Goal: Find specific page/section: Find specific page/section

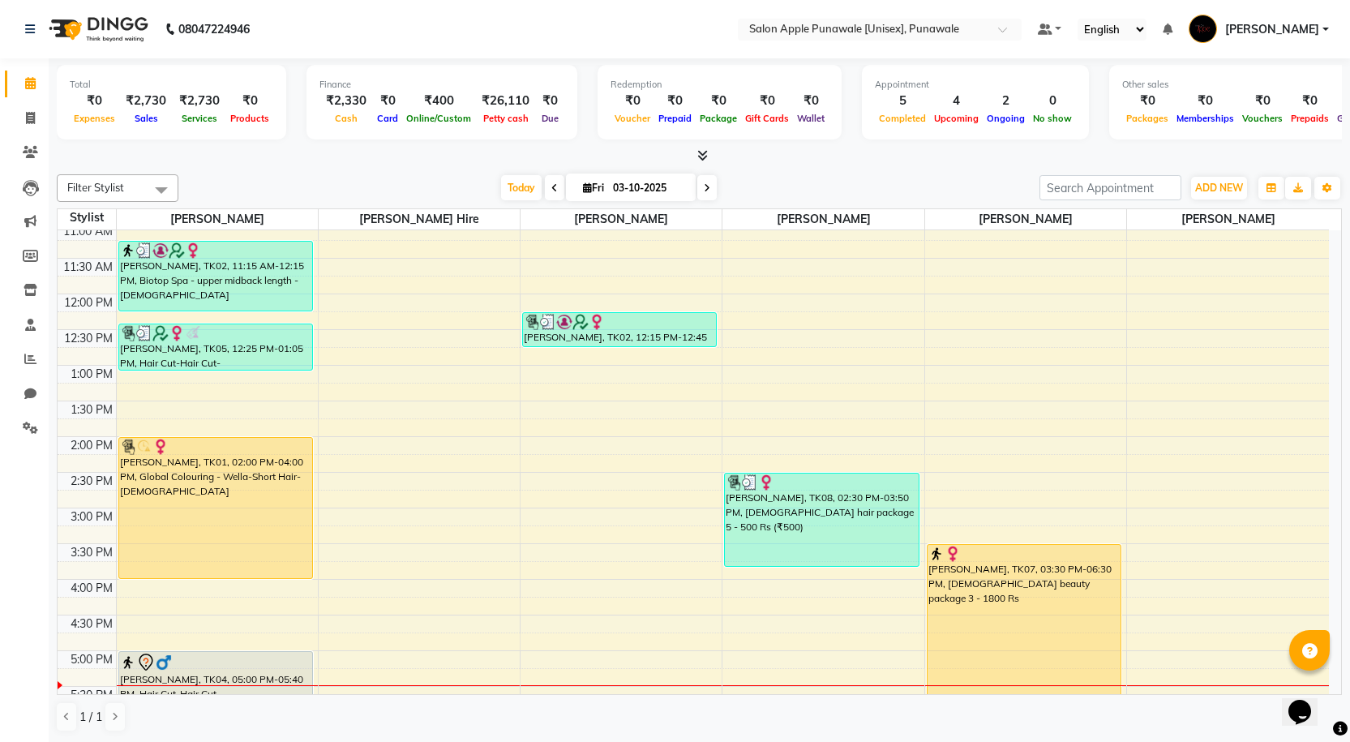
scroll to position [324, 0]
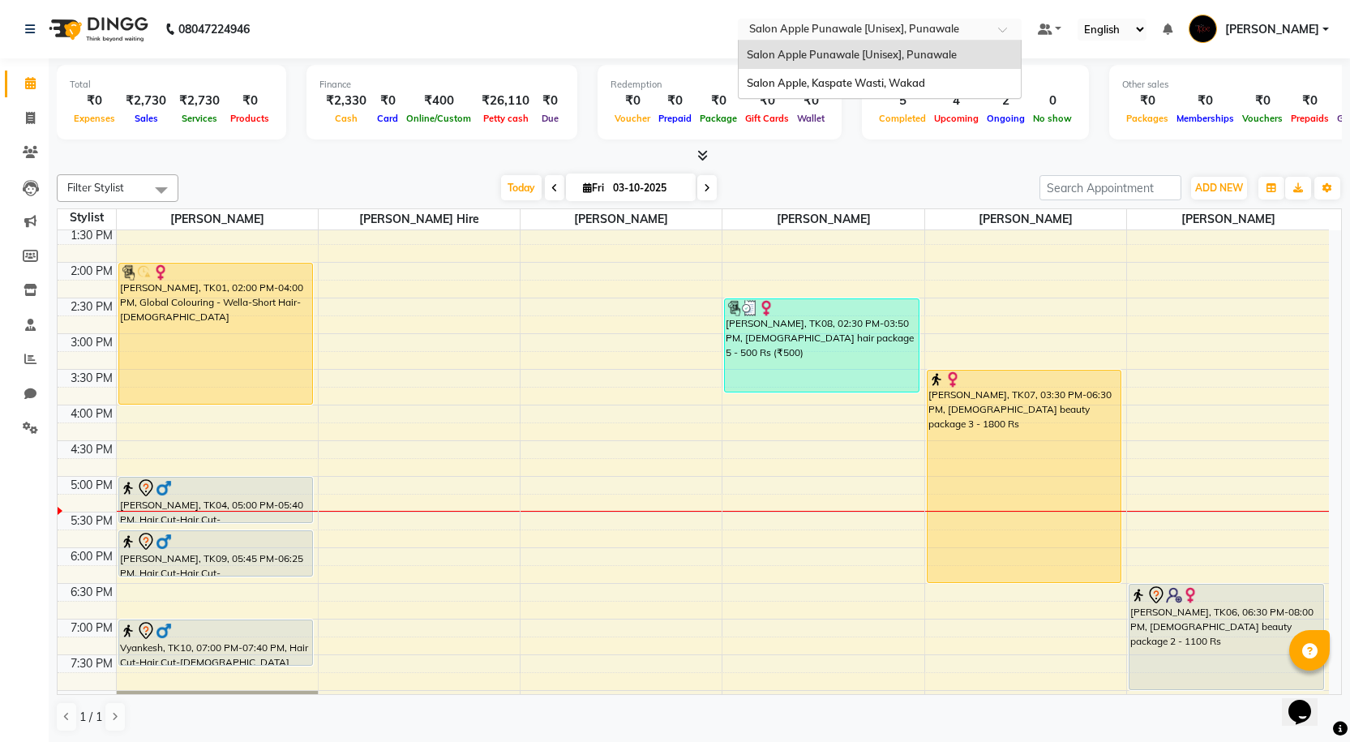
click at [939, 30] on input "text" at bounding box center [863, 31] width 235 height 16
click at [900, 83] on span "Salon Apple, Kaspate Wasti, Wakad" at bounding box center [836, 82] width 178 height 13
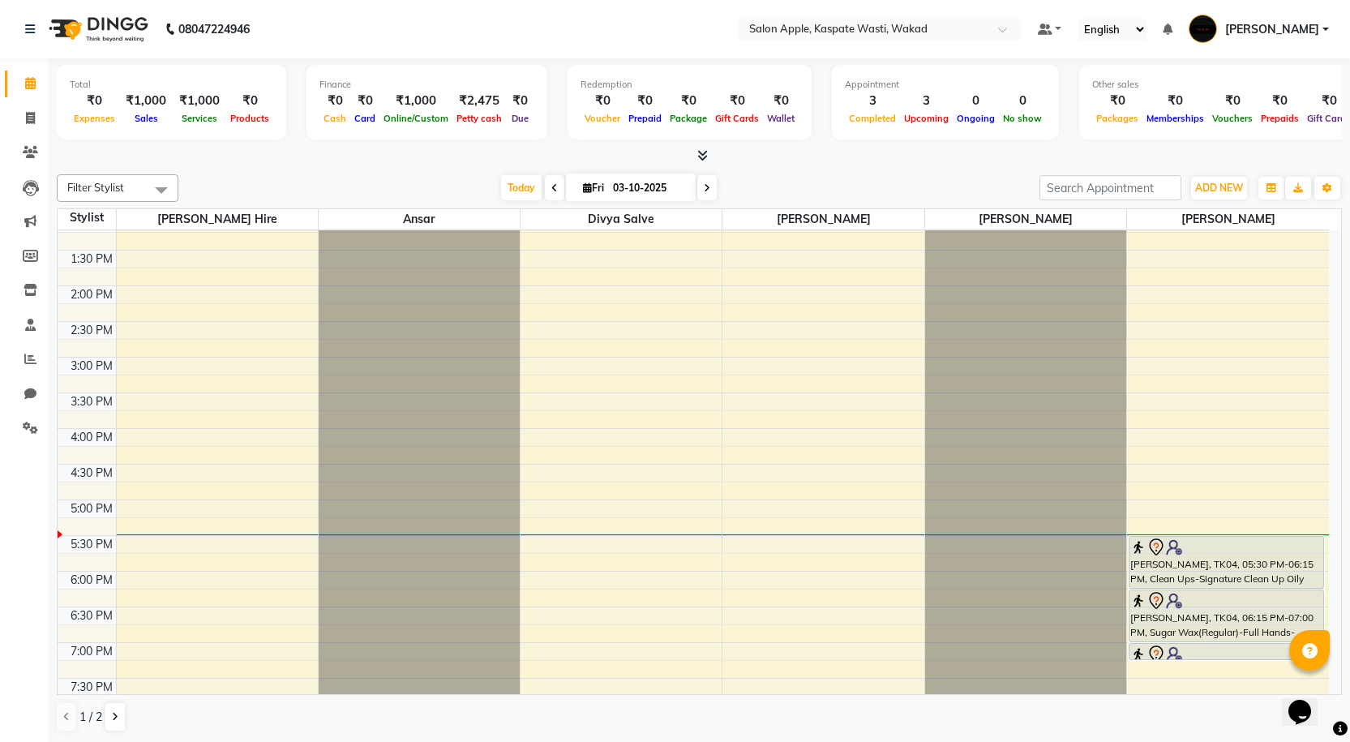
scroll to position [405, 0]
